Goal: Task Accomplishment & Management: Manage account settings

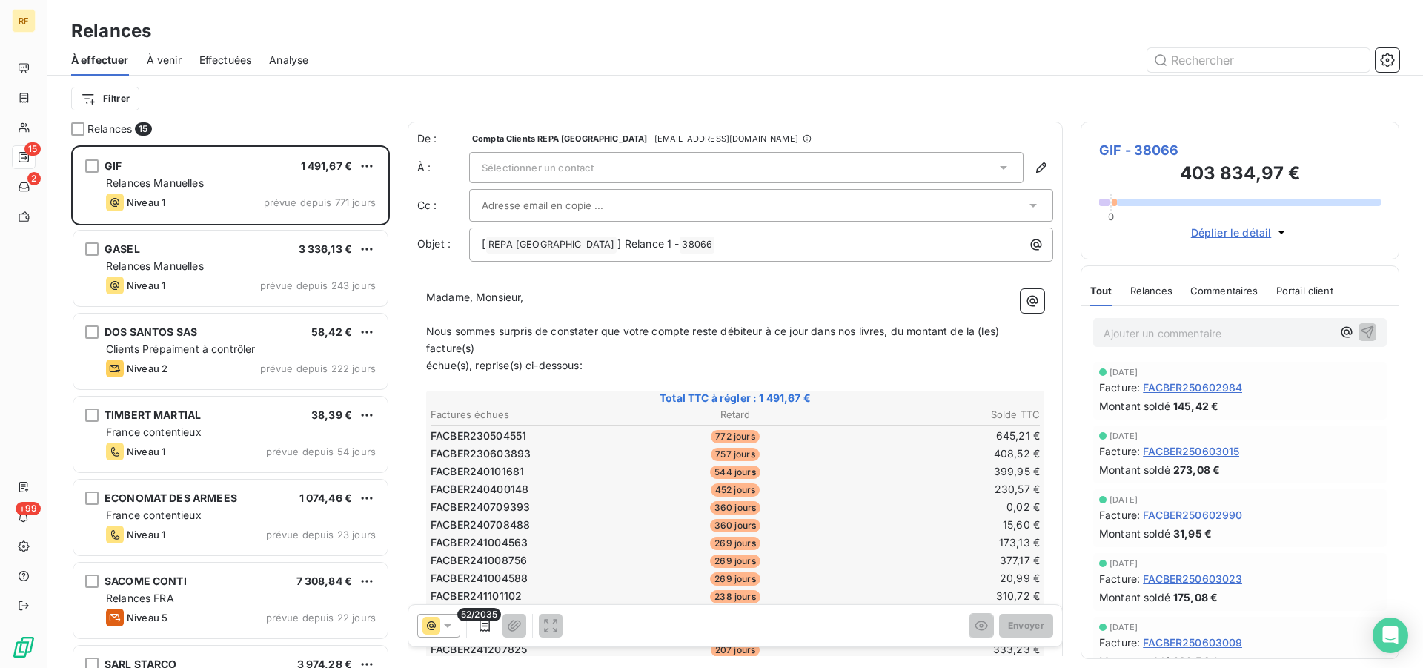
scroll to position [510, 306]
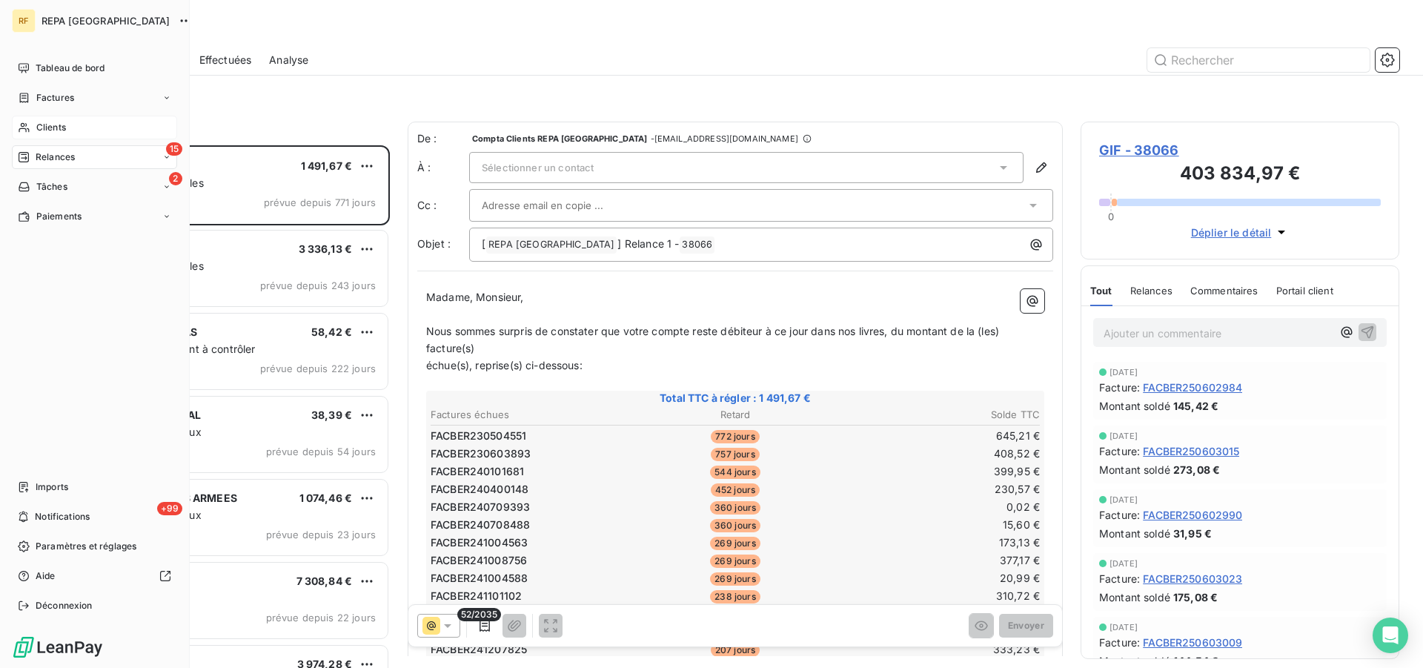
click at [39, 127] on span "Clients" at bounding box center [51, 127] width 30 height 13
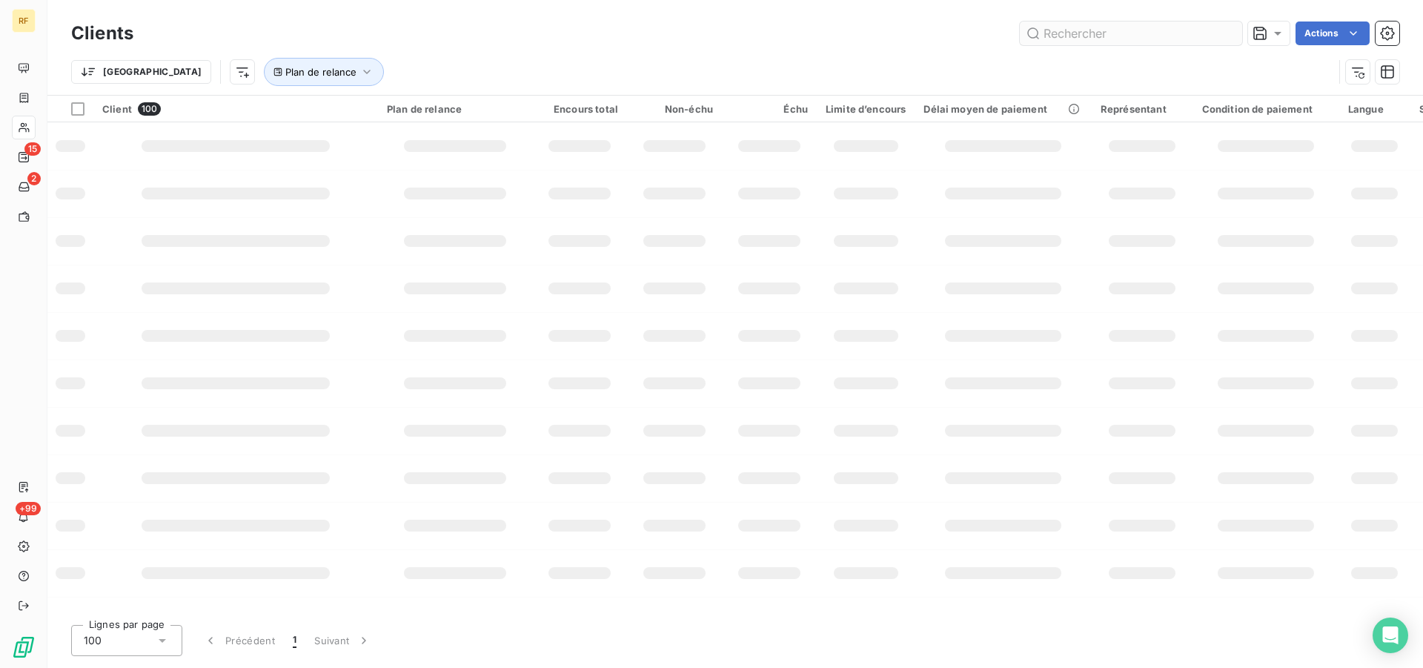
click at [1157, 30] on input "text" at bounding box center [1131, 33] width 222 height 24
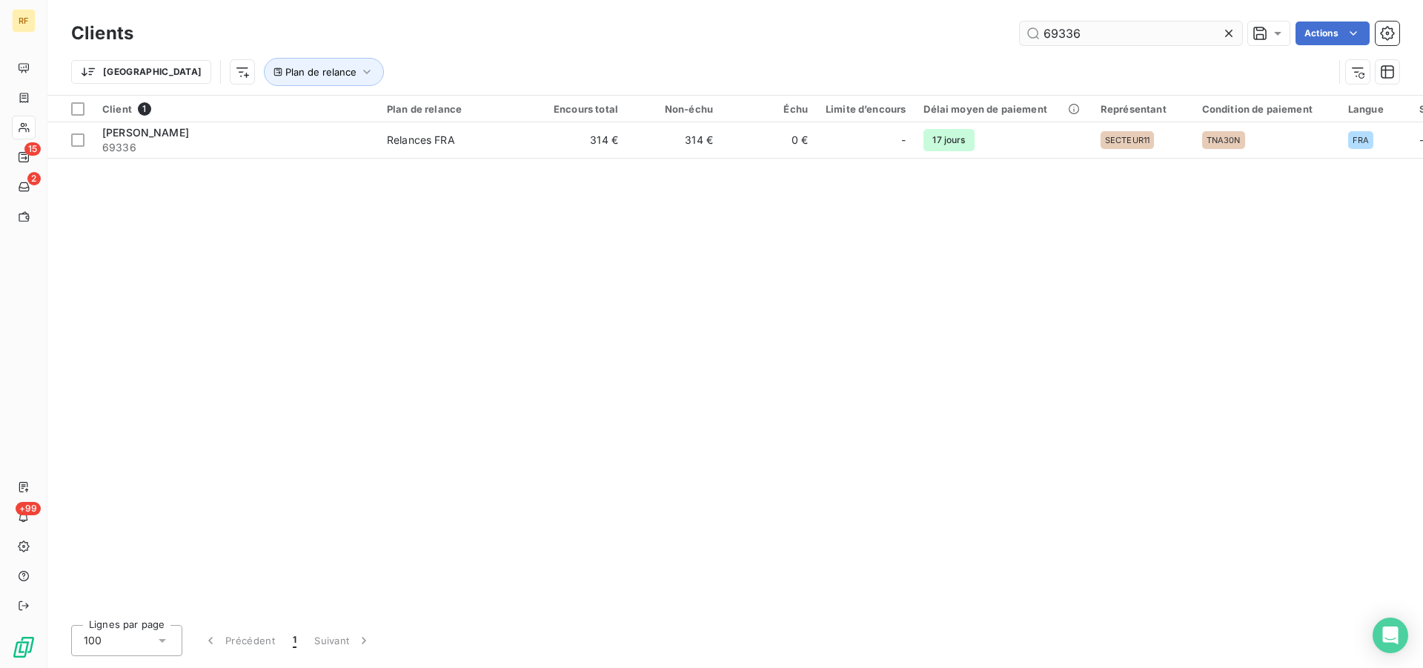
type input "69336"
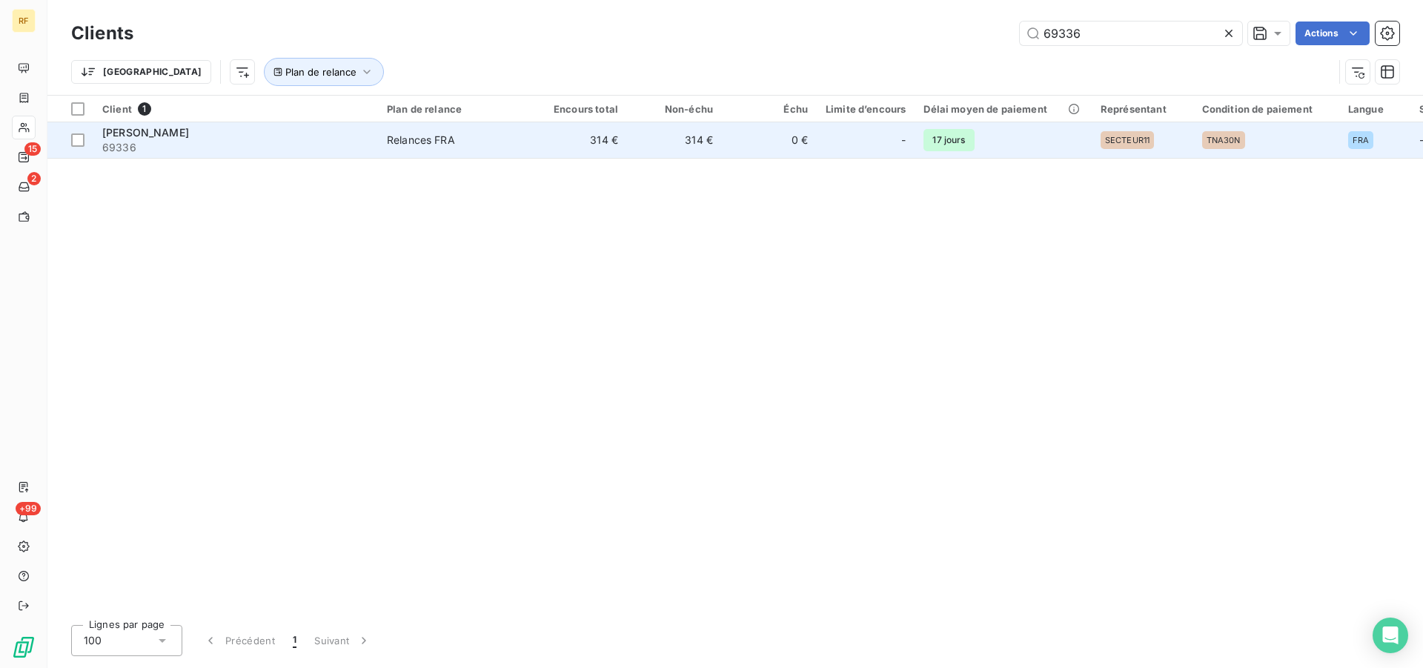
click at [426, 128] on td "Relances FRA" at bounding box center [455, 140] width 154 height 36
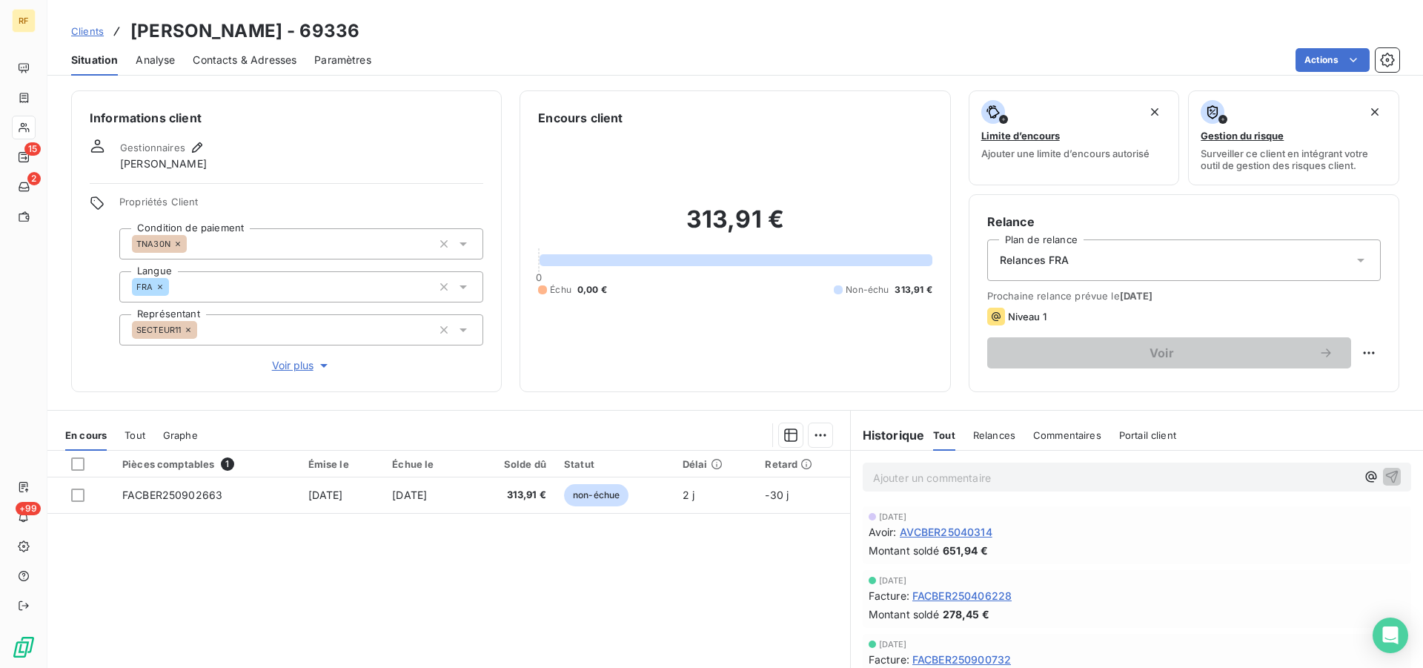
click at [253, 53] on span "Contacts & Adresses" at bounding box center [245, 60] width 104 height 15
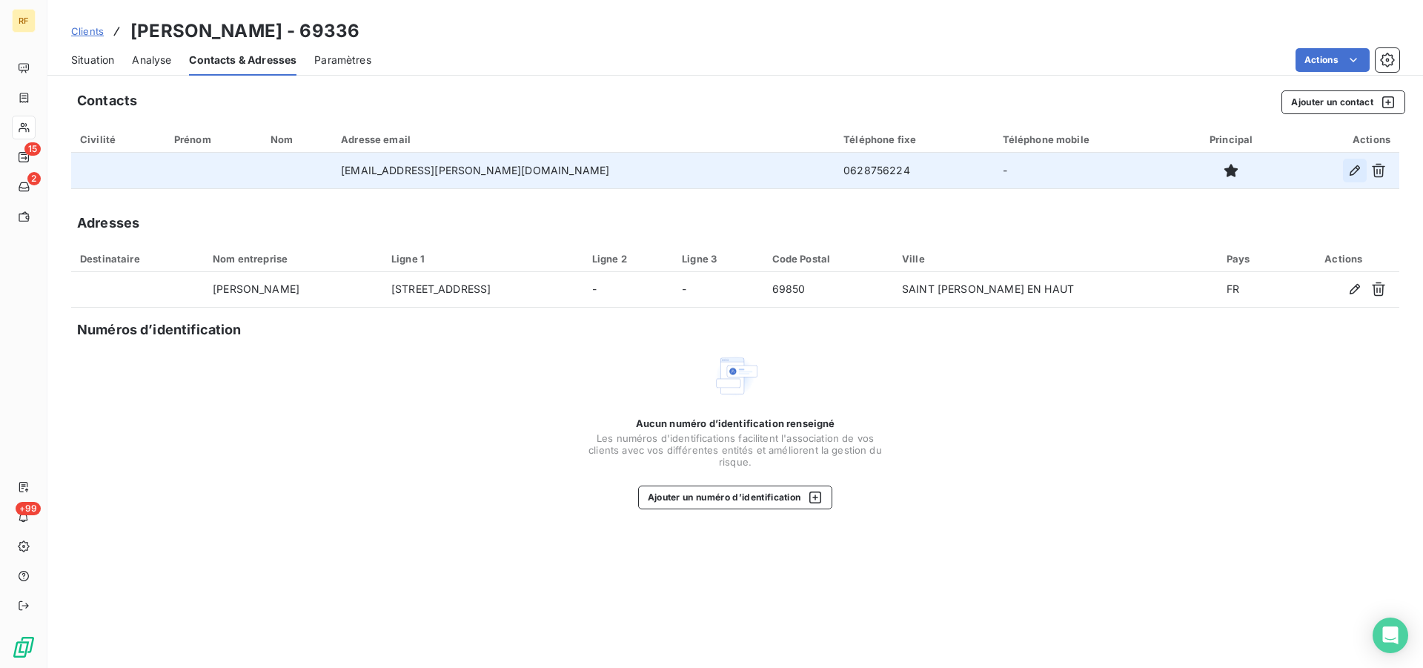
click at [1358, 166] on icon "button" at bounding box center [1354, 170] width 10 height 10
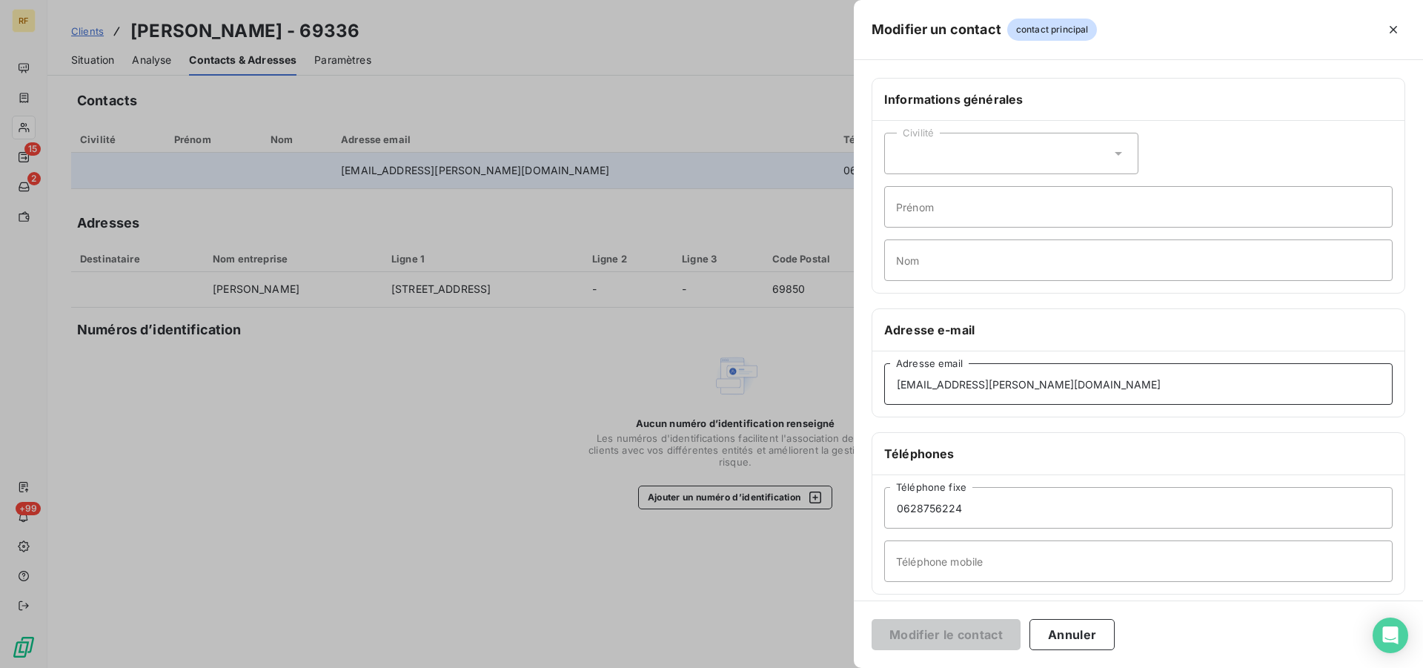
drag, startPoint x: 1074, startPoint y: 378, endPoint x: 758, endPoint y: 376, distance: 316.4
click at [758, 667] on div "Modifier un contact contact principal Informations générales Civilité Prénom No…" at bounding box center [711, 668] width 1423 height 0
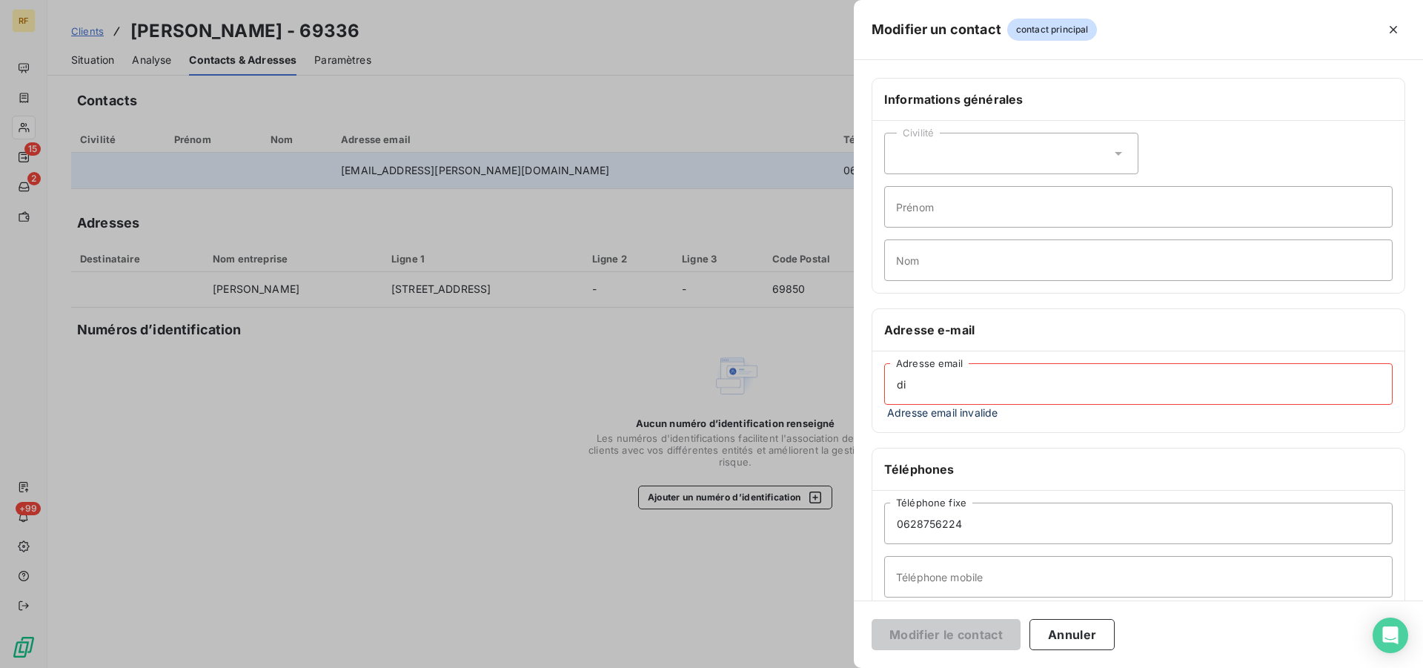
type input "d"
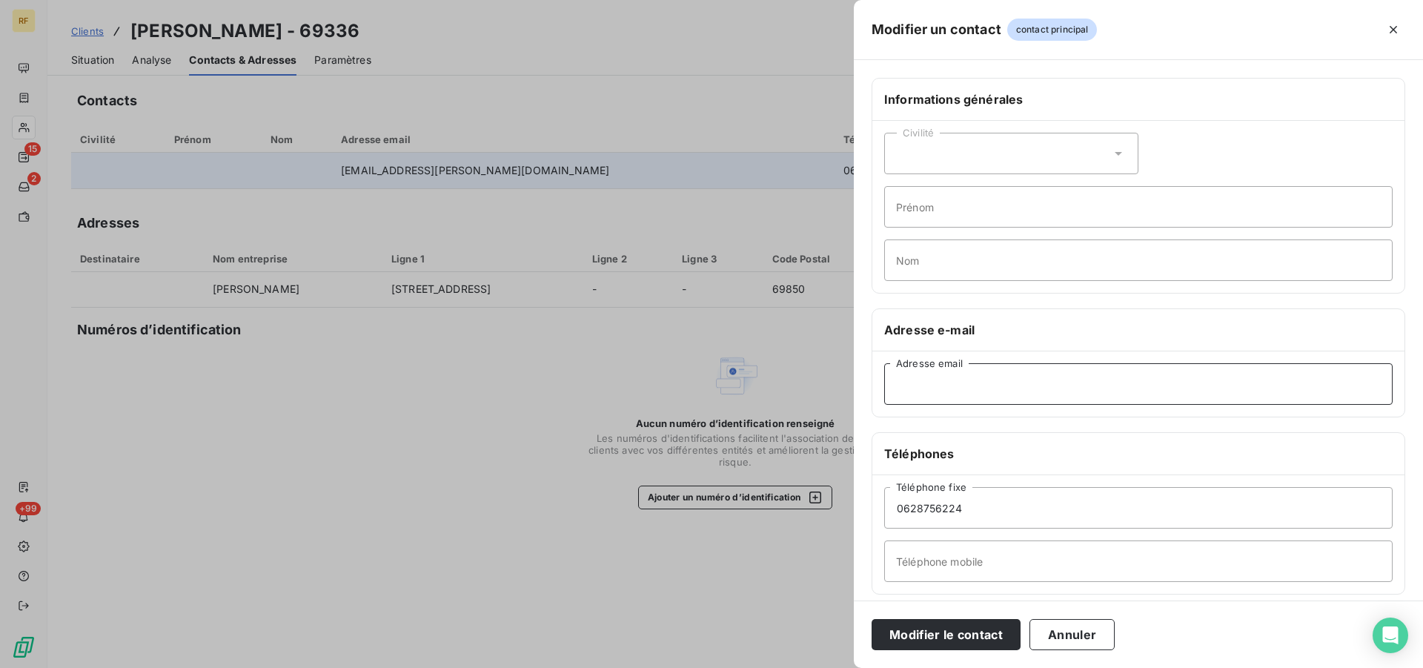
paste input "[EMAIL_ADDRESS][PERSON_NAME][DOMAIN_NAME]"
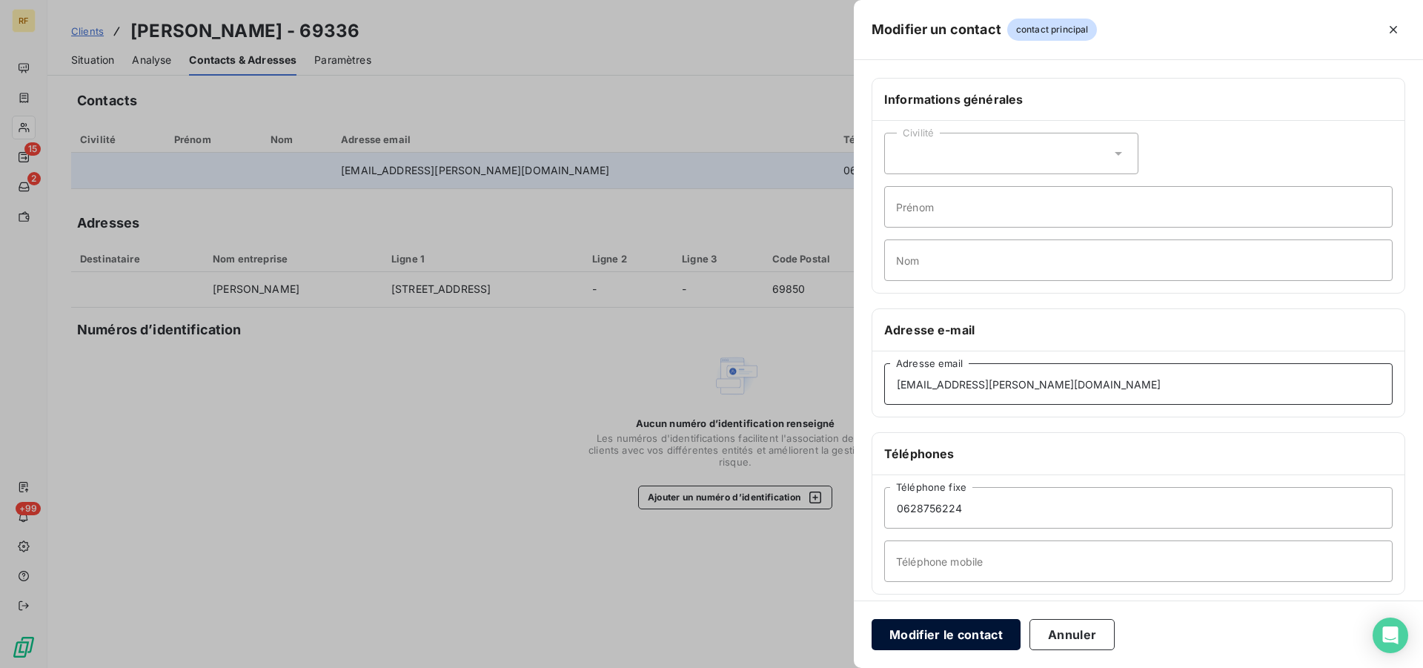
type input "[EMAIL_ADDRESS][PERSON_NAME][DOMAIN_NAME]"
click at [915, 626] on button "Modifier le contact" at bounding box center [945, 634] width 149 height 31
